Goal: Navigation & Orientation: Find specific page/section

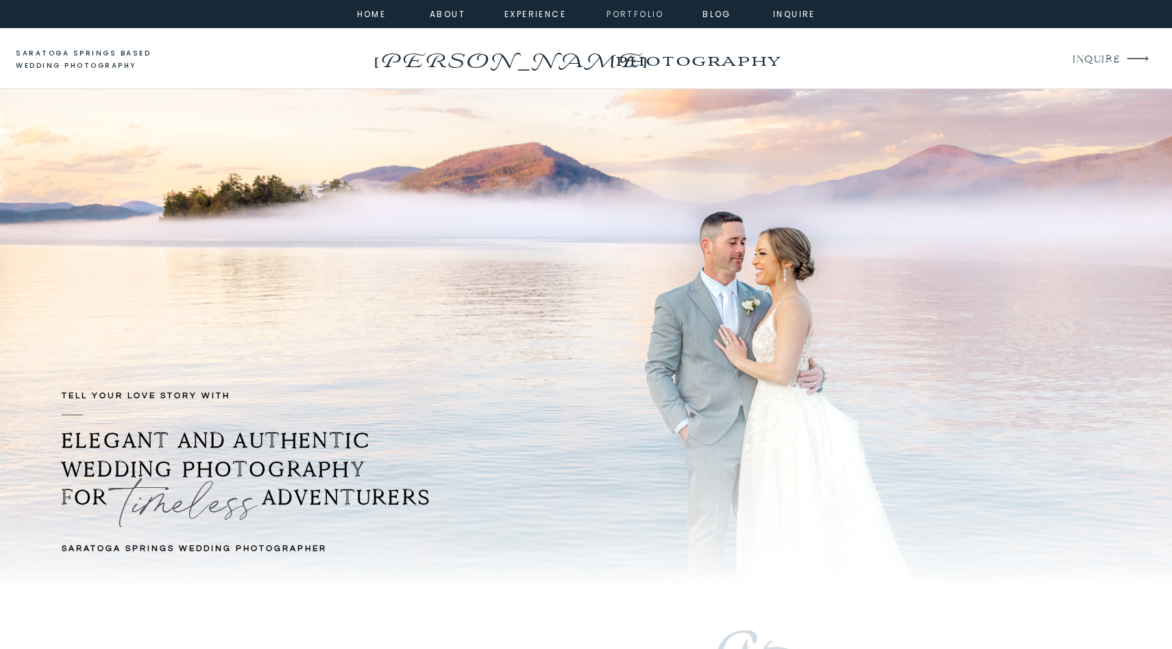
click at [631, 12] on nav "portfolio" at bounding box center [635, 13] width 59 height 12
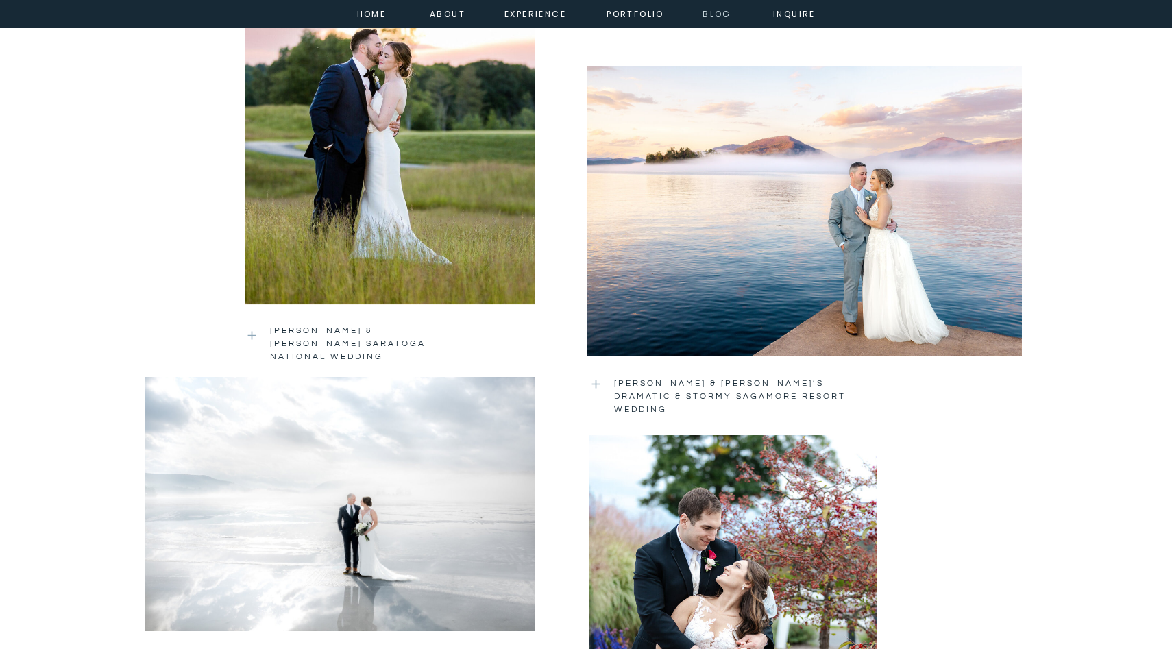
scroll to position [1426, 0]
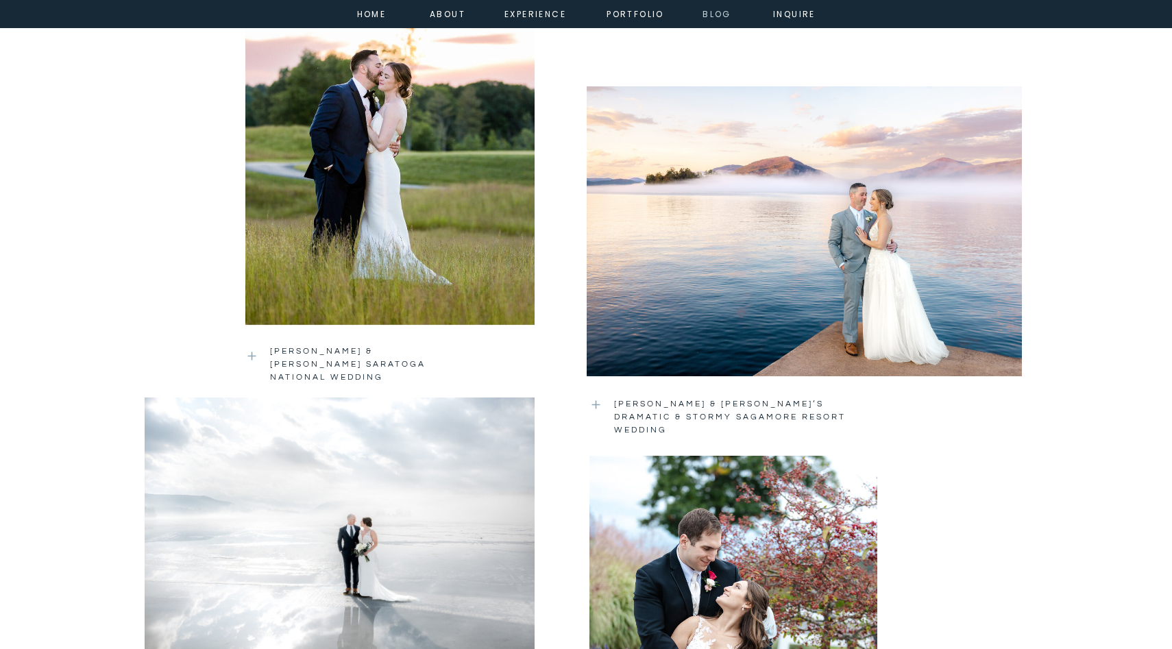
click at [706, 16] on nav "Blog" at bounding box center [716, 13] width 49 height 12
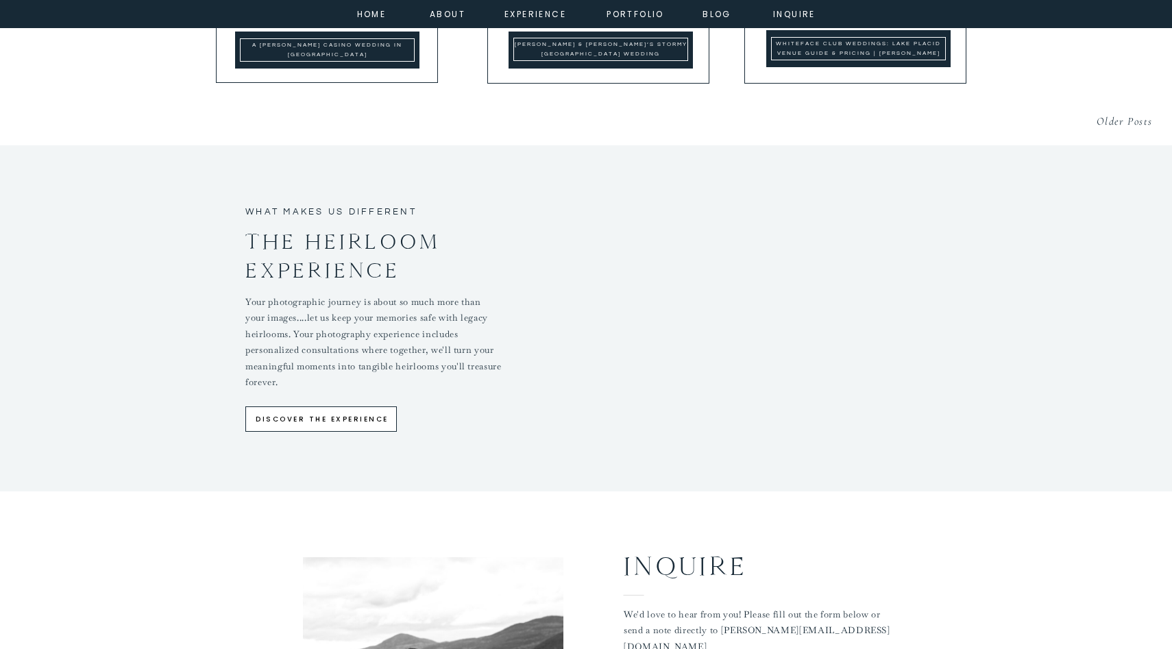
scroll to position [4279, 0]
